Goal: Transaction & Acquisition: Purchase product/service

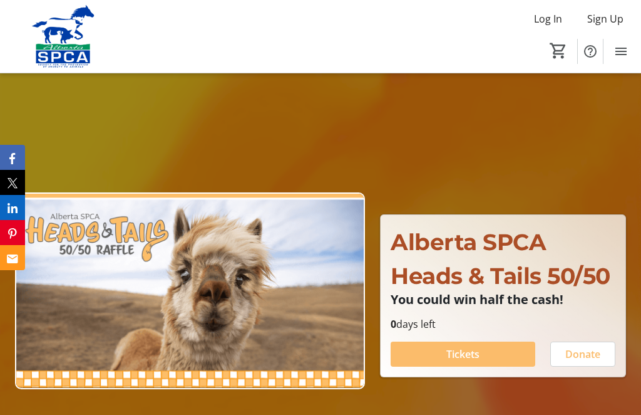
scroll to position [127, 0]
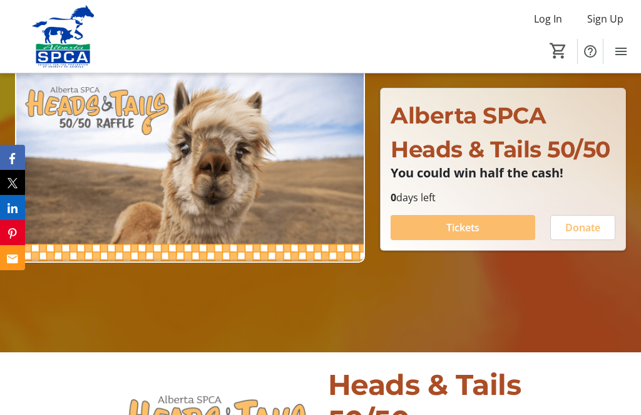
click at [491, 242] on span at bounding box center [463, 227] width 145 height 30
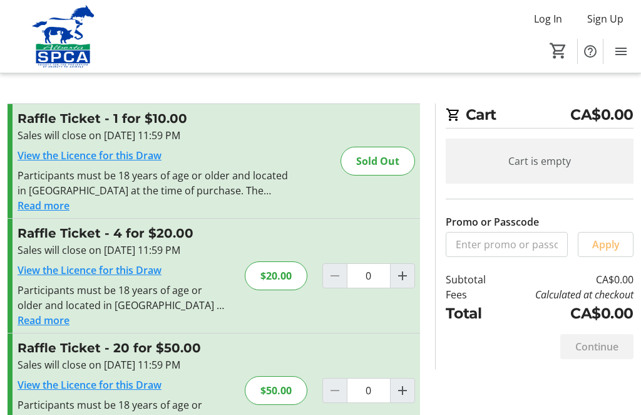
click at [407, 281] on mat-icon "Increment by one" at bounding box center [402, 275] width 15 height 15
type input "1"
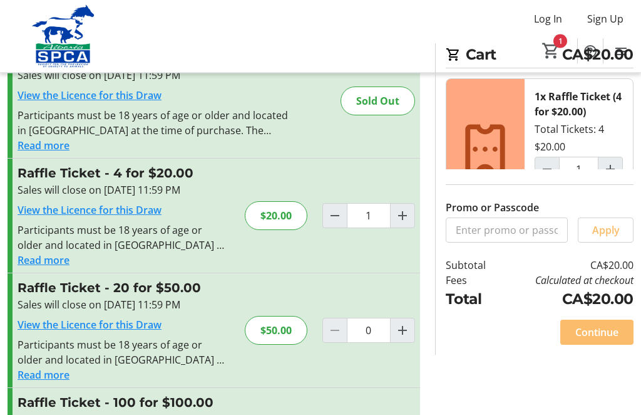
scroll to position [60, 0]
click at [611, 339] on span "Continue" at bounding box center [597, 331] width 43 height 15
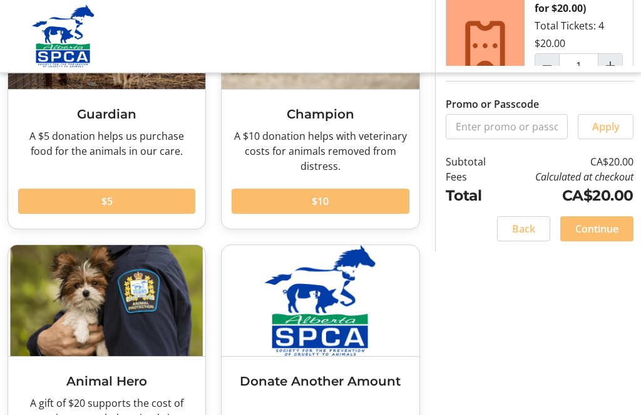
scroll to position [177, 0]
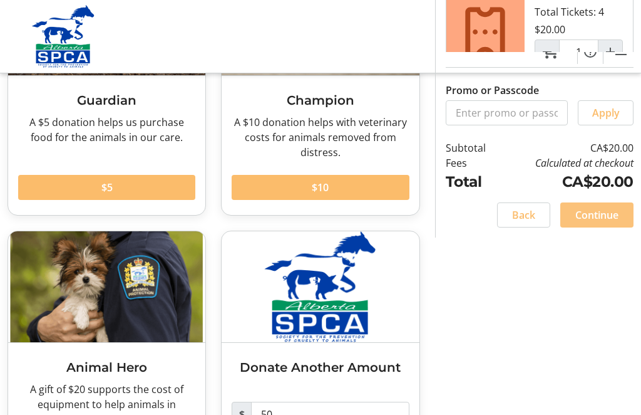
click at [608, 222] on span "Continue" at bounding box center [597, 214] width 43 height 15
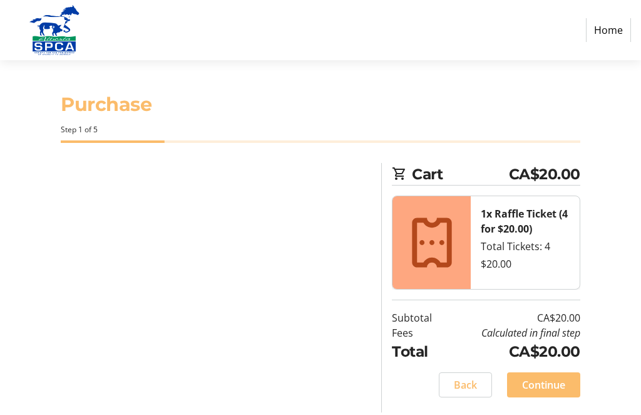
select select "CA"
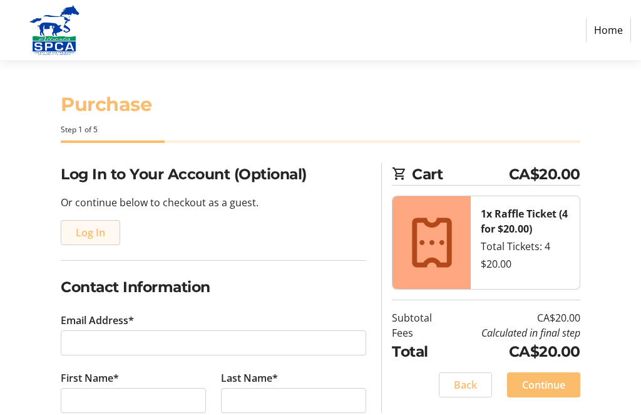
click at [101, 232] on span "Log In" at bounding box center [90, 232] width 29 height 15
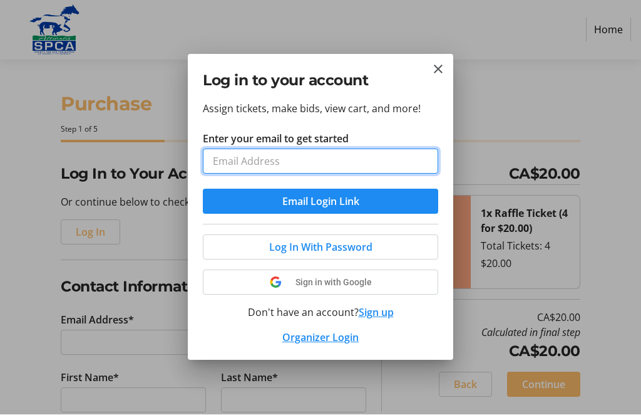
click at [385, 167] on input "Enter your email to get started" at bounding box center [320, 161] width 235 height 25
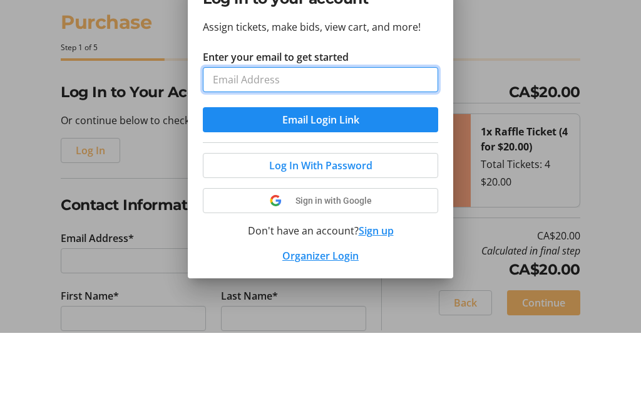
type input "[EMAIL_ADDRESS][DOMAIN_NAME]"
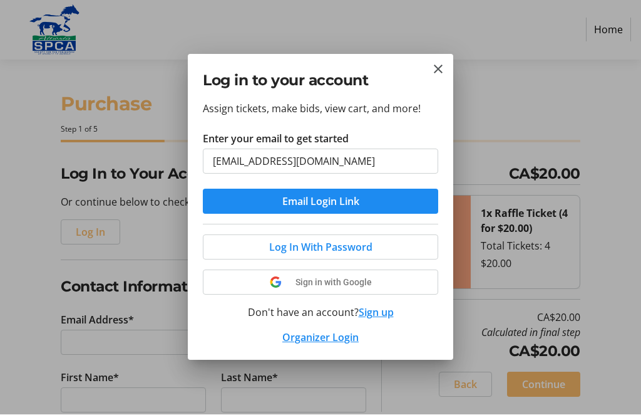
click at [374, 200] on span "submit" at bounding box center [320, 202] width 235 height 30
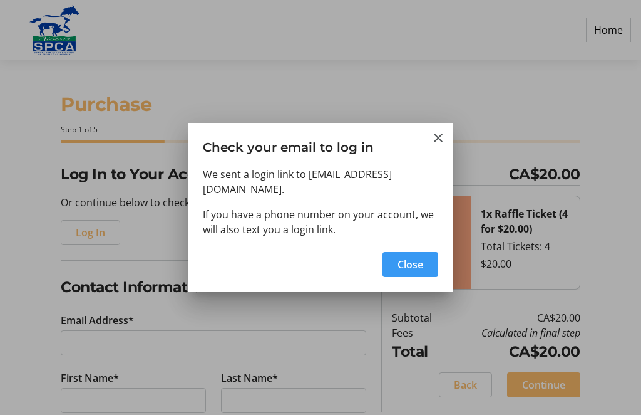
click at [433, 257] on span "button" at bounding box center [411, 264] width 56 height 30
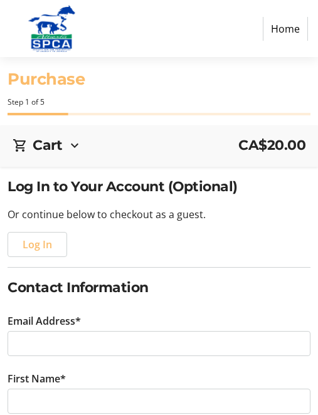
type input "[EMAIL_ADDRESS][DOMAIN_NAME]"
type input "[PERSON_NAME]"
type input "[PHONE_NUMBER]"
radio input "true"
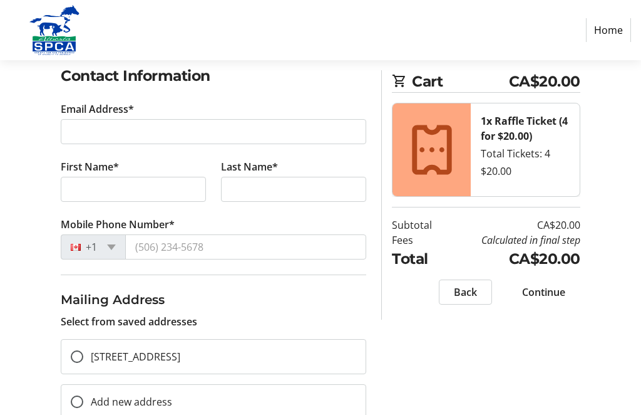
scroll to position [217, 0]
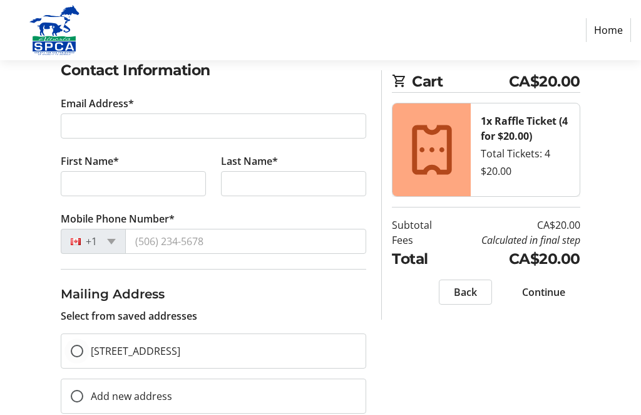
click at [74, 349] on input "[STREET_ADDRESS]" at bounding box center [77, 350] width 13 height 13
radio input "true"
type input "[EMAIL_ADDRESS][DOMAIN_NAME]"
type input "[PERSON_NAME]"
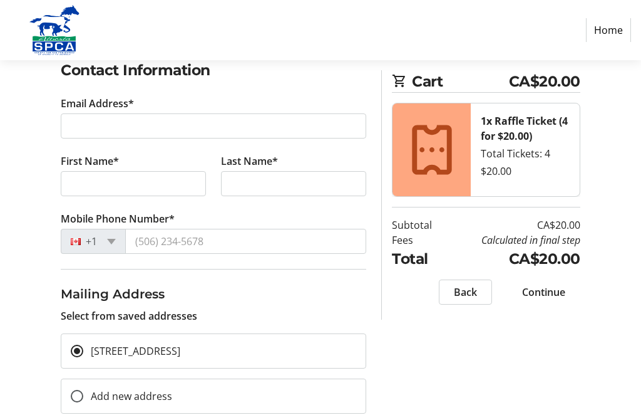
type input "[PHONE_NUMBER]"
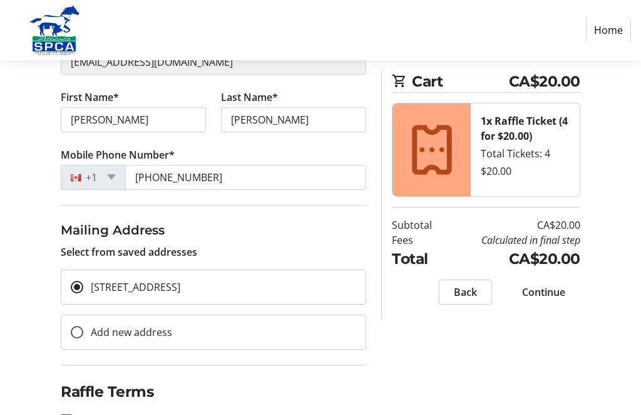
scroll to position [182, 0]
click at [73, 414] on div at bounding box center [66, 420] width 30 height 30
checkbox input "true"
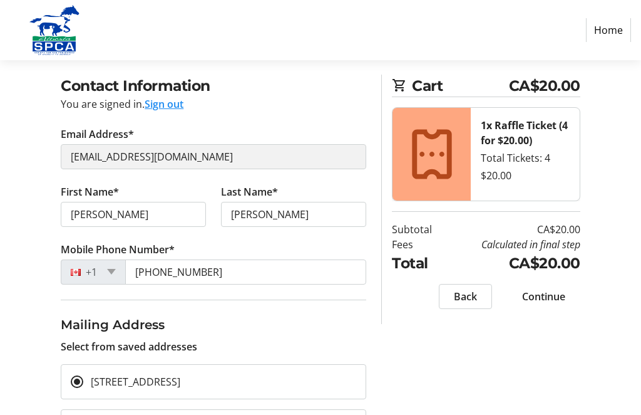
scroll to position [95, 0]
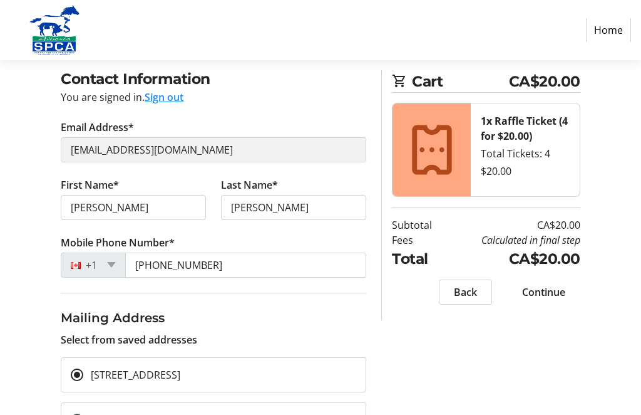
click at [551, 294] on span "Continue" at bounding box center [543, 291] width 43 height 15
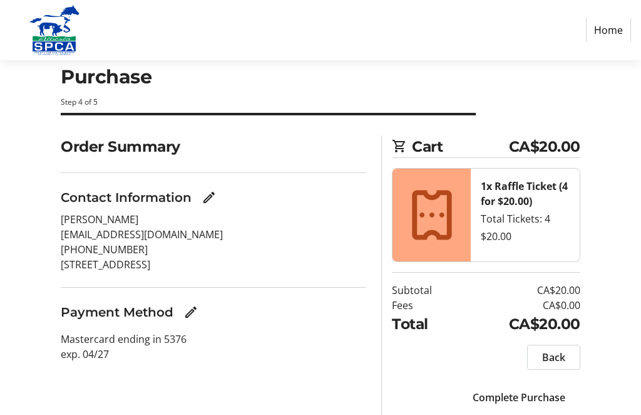
scroll to position [27, 0]
click at [544, 396] on span "Complete Purchase" at bounding box center [519, 397] width 93 height 15
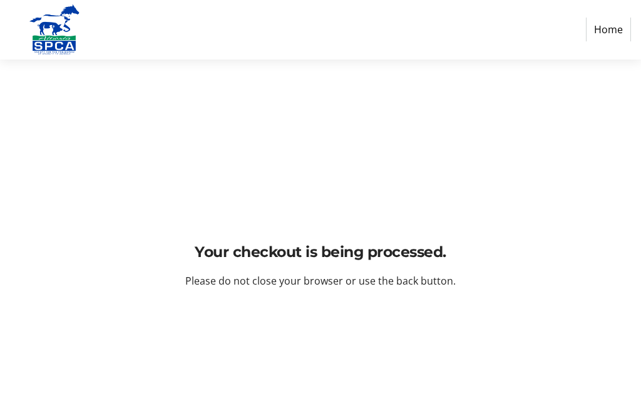
scroll to position [0, 0]
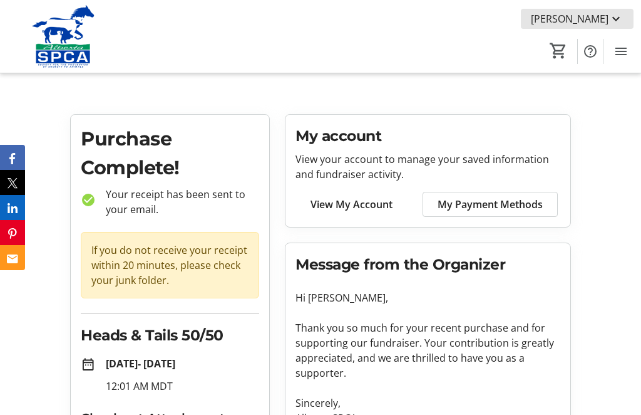
click at [599, 22] on span "Liane Gayler" at bounding box center [570, 18] width 78 height 15
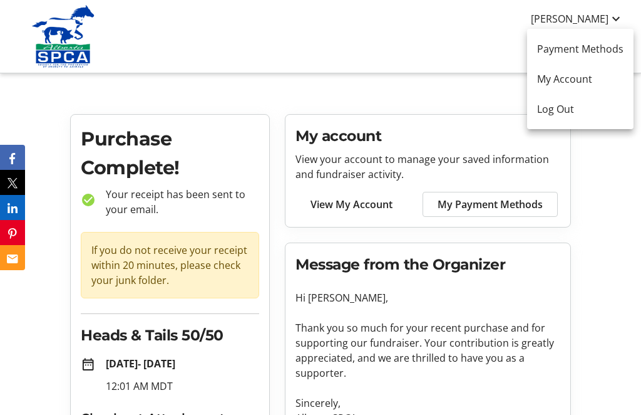
click at [573, 115] on span "Log Out" at bounding box center [580, 108] width 86 height 15
